Goal: Information Seeking & Learning: Learn about a topic

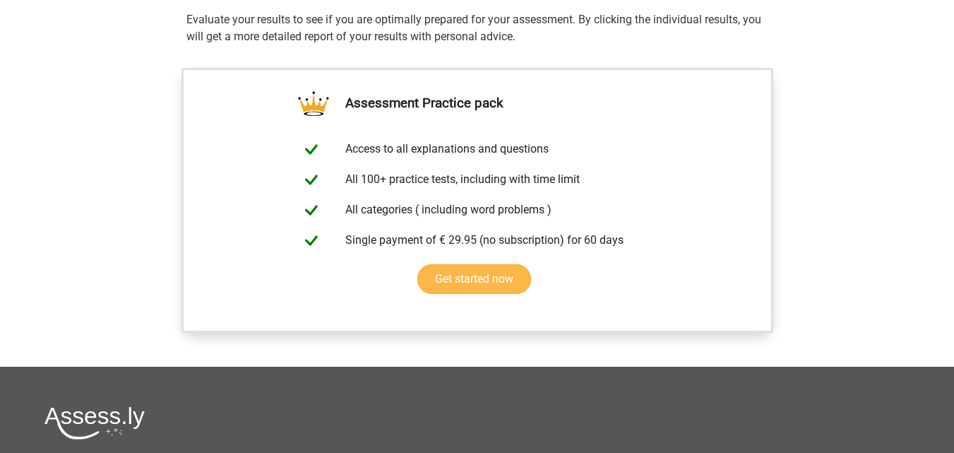
scroll to position [749, 0]
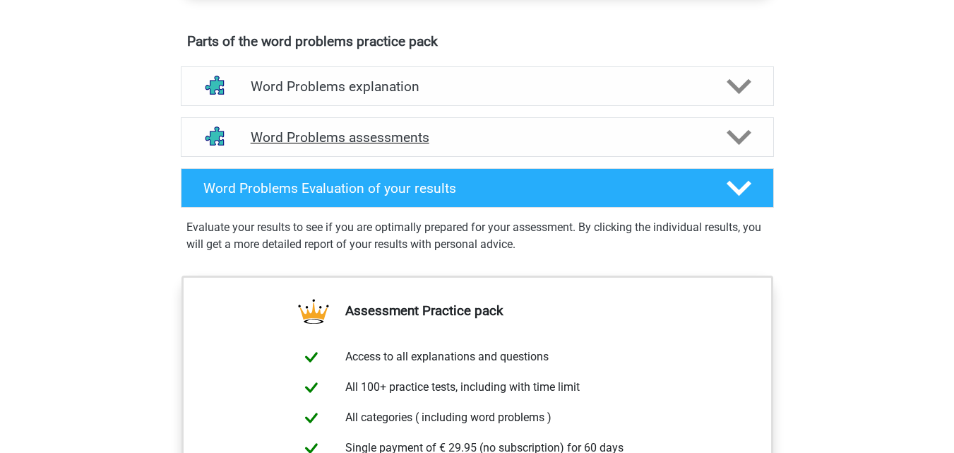
click at [703, 140] on h4 "Word Problems assessments" at bounding box center [477, 137] width 453 height 16
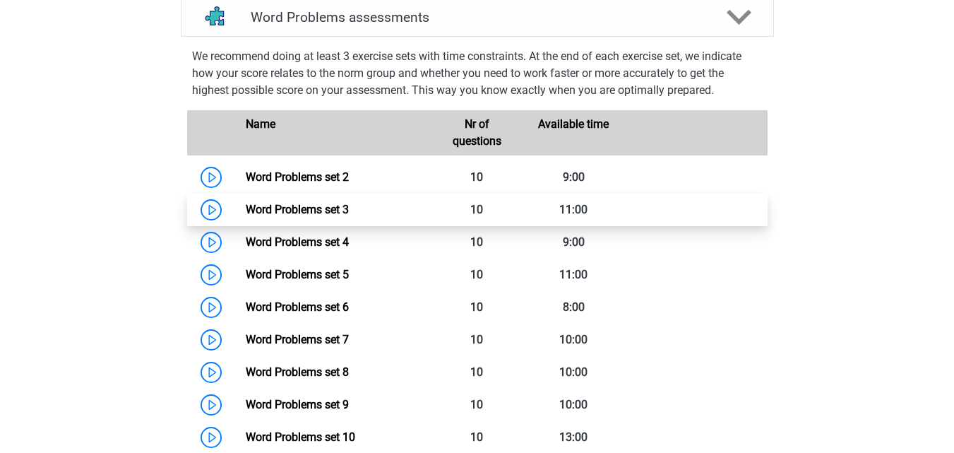
scroll to position [890, 0]
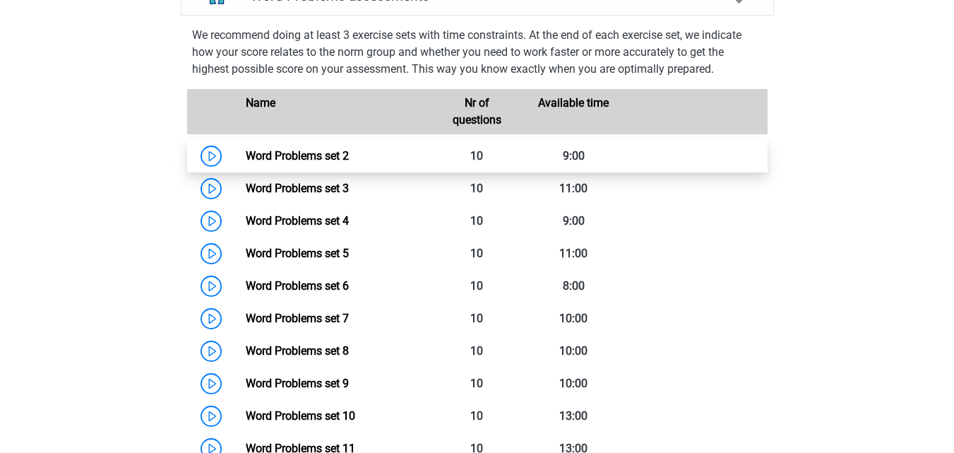
click at [325, 155] on link "Word Problems set 2" at bounding box center [297, 155] width 103 height 13
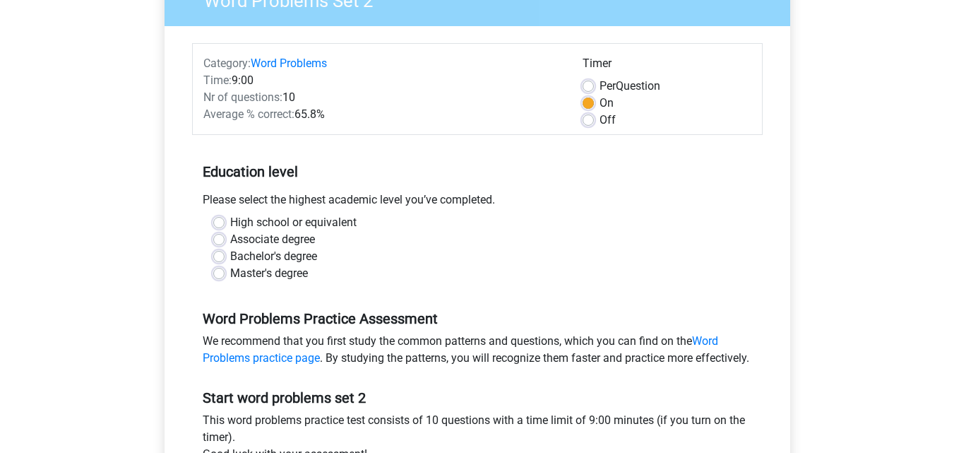
scroll to position [141, 0]
click at [230, 259] on label "Bachelor's degree" at bounding box center [273, 255] width 87 height 17
click at [219, 259] on input "Bachelor's degree" at bounding box center [218, 254] width 11 height 14
radio input "true"
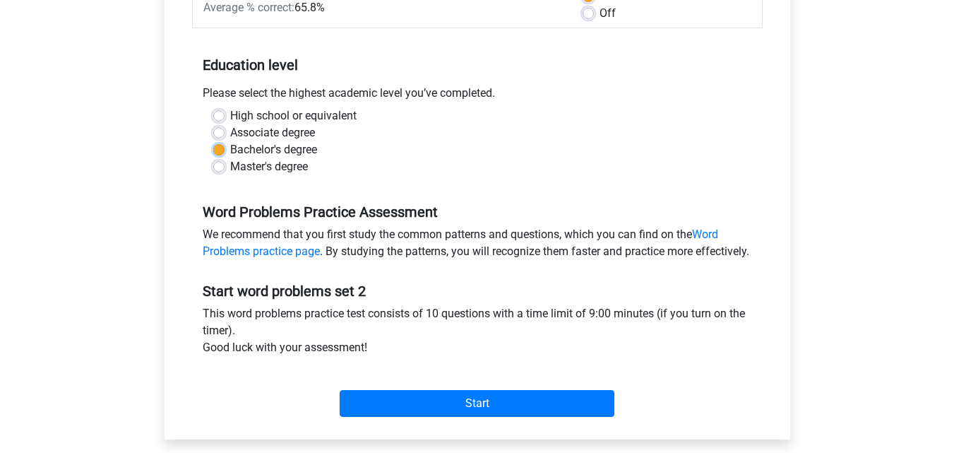
scroll to position [282, 0]
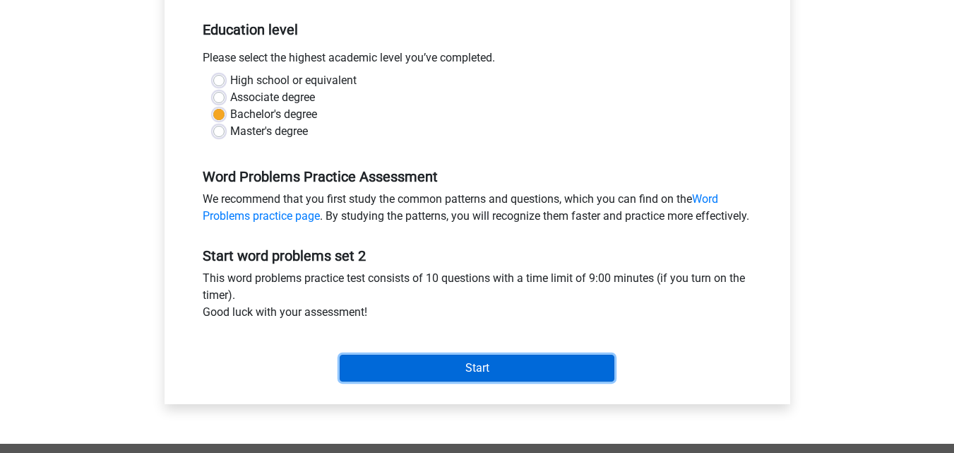
click at [519, 381] on input "Start" at bounding box center [477, 367] width 275 height 27
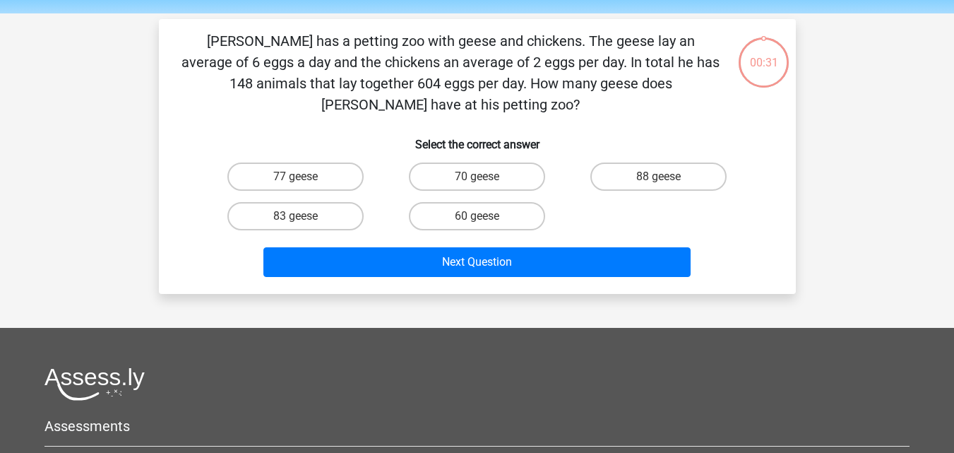
scroll to position [71, 0]
